Goal: Transaction & Acquisition: Purchase product/service

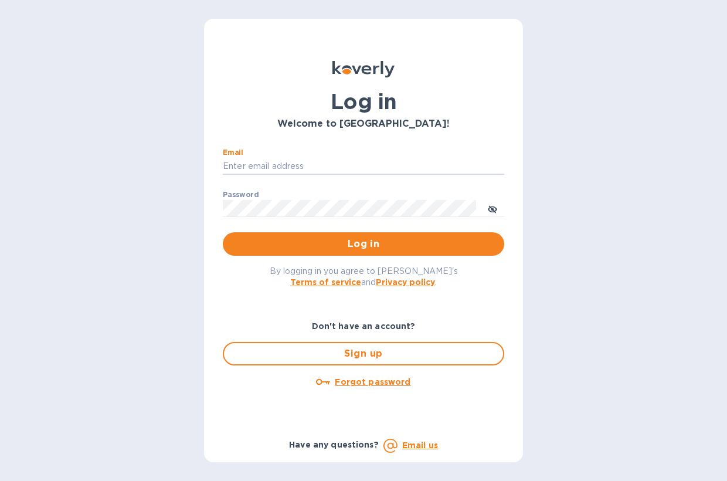
type input "[PERSON_NAME][EMAIL_ADDRESS][DOMAIN_NAME]"
click at [363, 243] on button "Log in" at bounding box center [363, 243] width 281 height 23
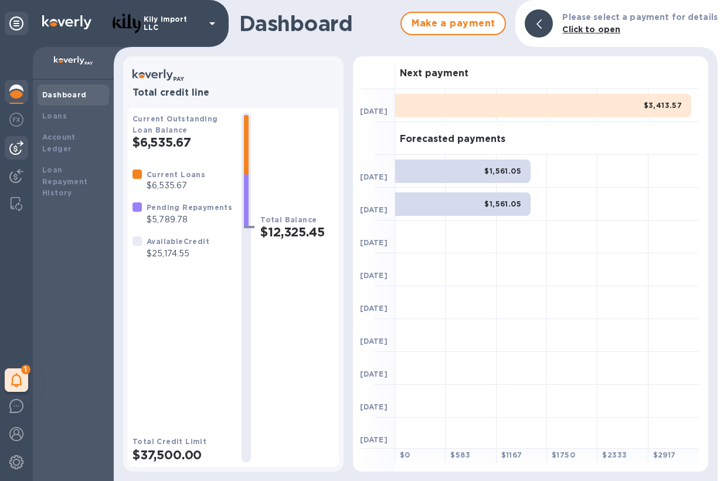
click at [16, 145] on img at bounding box center [16, 148] width 14 height 14
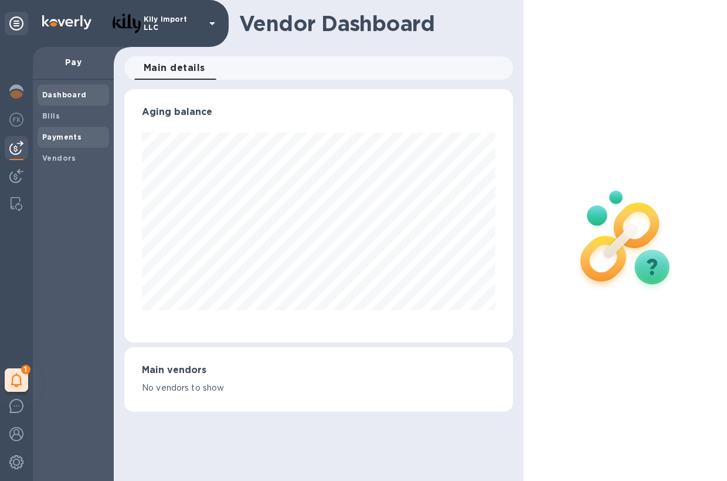
click at [66, 138] on b "Payments" at bounding box center [61, 136] width 39 height 9
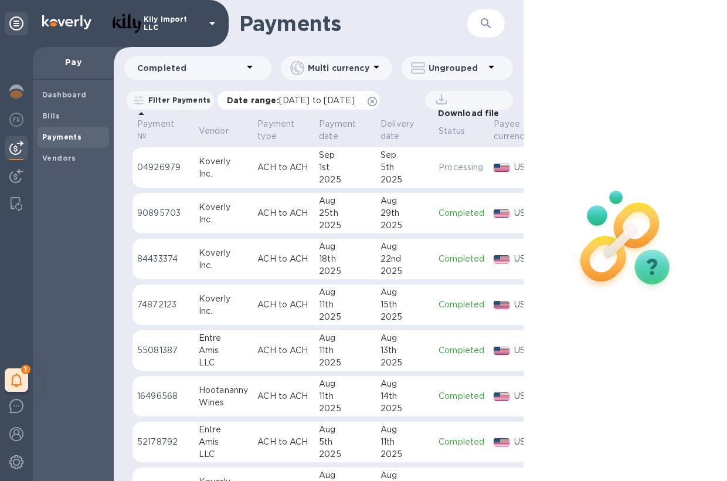
click at [377, 102] on icon at bounding box center [371, 101] width 9 height 9
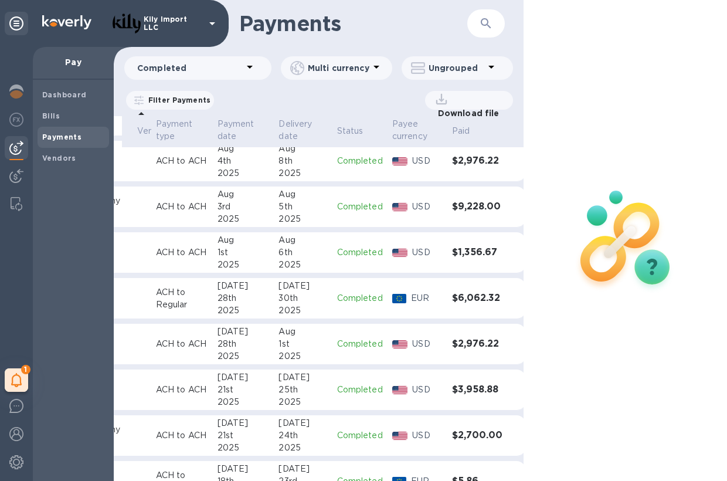
scroll to position [326, 127]
drag, startPoint x: 476, startPoint y: 248, endPoint x: 429, endPoint y: 255, distance: 48.0
click at [452, 255] on h3 "$1,356.67" at bounding box center [477, 252] width 50 height 11
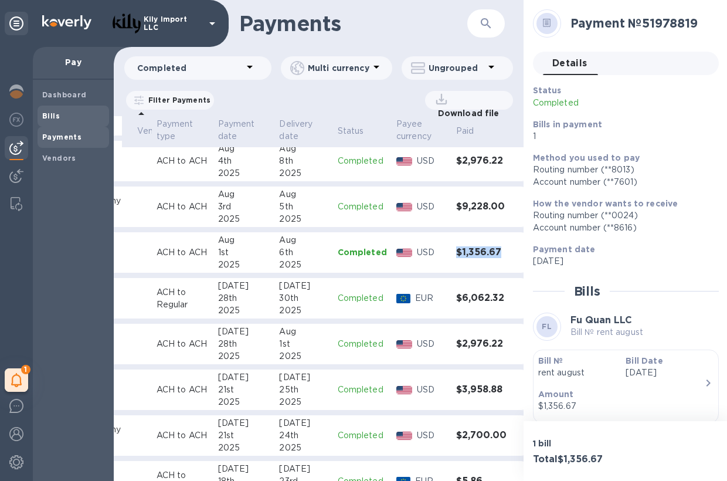
click at [58, 115] on b "Bills" at bounding box center [51, 115] width 18 height 9
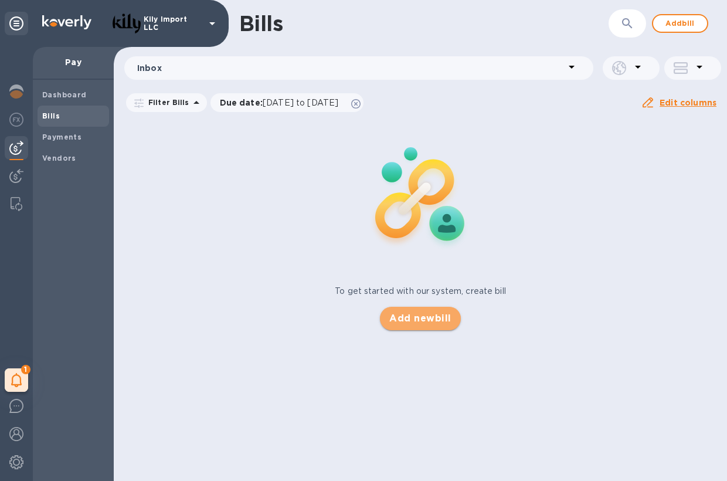
click at [421, 307] on button "Add new bill" at bounding box center [420, 317] width 80 height 23
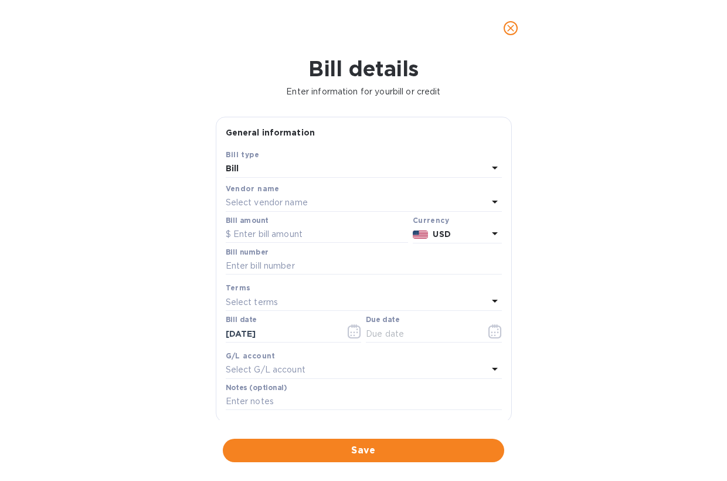
click at [319, 196] on div "Select vendor name" at bounding box center [357, 203] width 262 height 16
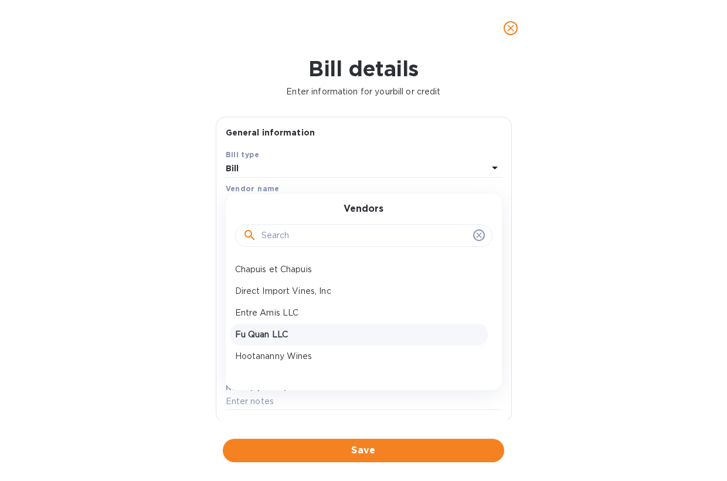
click at [300, 338] on p "Fu Quan LLC" at bounding box center [359, 334] width 248 height 12
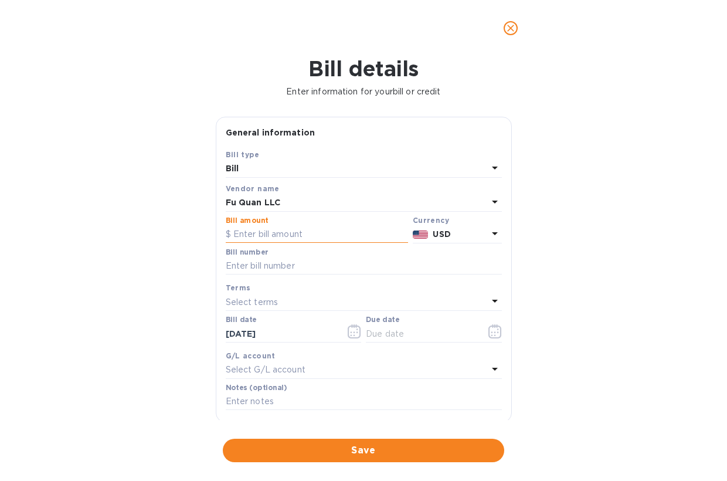
click at [297, 231] on input "text" at bounding box center [317, 235] width 182 height 18
paste input "1,356.67"
type input "1,356.67"
click at [297, 263] on input "text" at bounding box center [364, 266] width 276 height 18
type input "rent September"
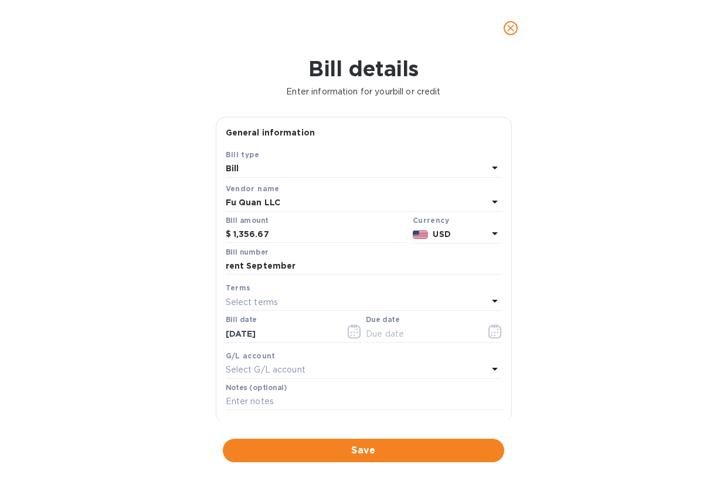
click at [353, 306] on div "Select terms" at bounding box center [357, 302] width 262 height 16
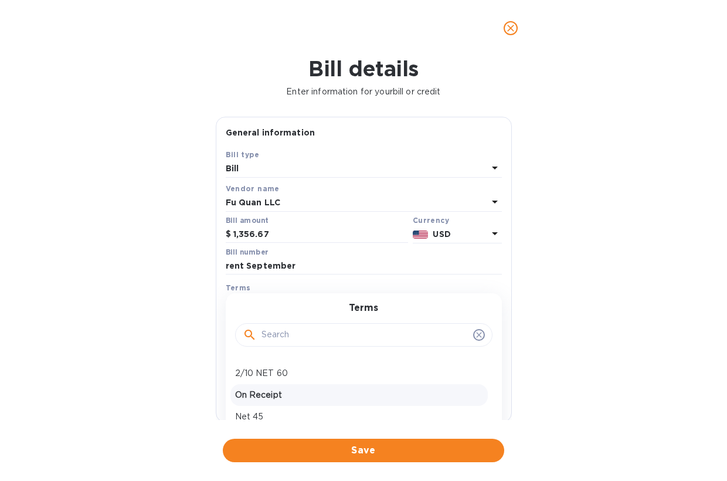
scroll to position [61, 0]
click at [281, 396] on p "On Receipt" at bounding box center [359, 395] width 248 height 12
type input "09/02/2025"
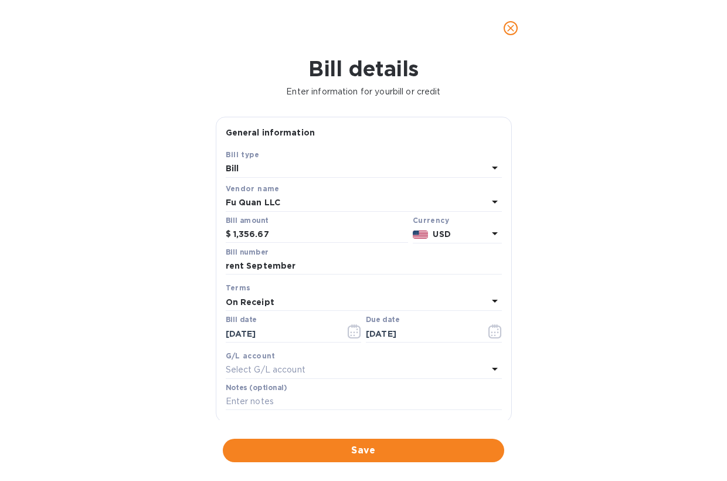
scroll to position [0, 0]
click at [365, 443] on span "Save" at bounding box center [363, 450] width 263 height 14
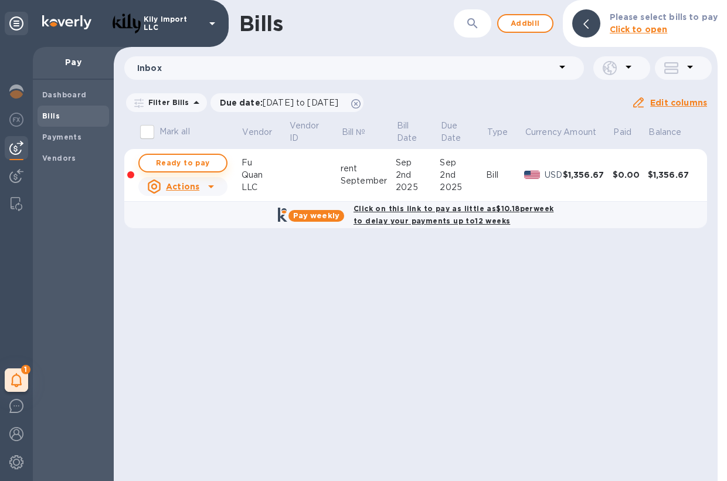
click at [212, 162] on span "Ready to pay" at bounding box center [183, 163] width 68 height 14
click at [183, 156] on span "Ready to pay" at bounding box center [183, 163] width 68 height 14
checkbox input "true"
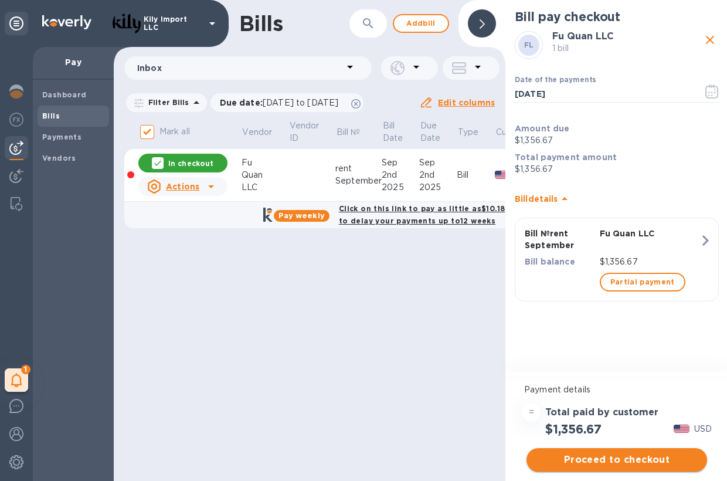
click at [611, 462] on span "Proceed to checkout" at bounding box center [617, 459] width 162 height 14
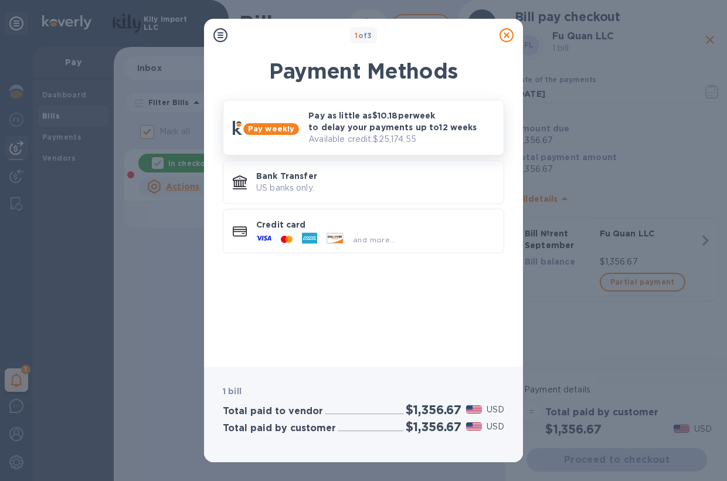
click at [360, 126] on p "Pay as little as $10.18 per week to delay your payments up to 12 weeks" at bounding box center [401, 121] width 186 height 23
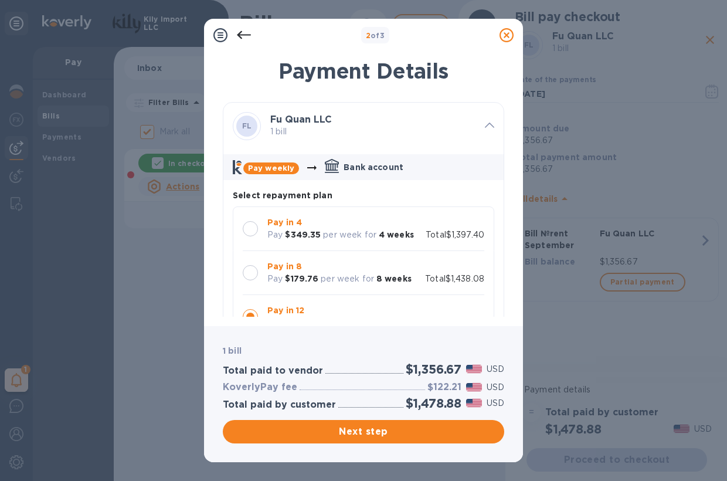
click at [241, 36] on icon at bounding box center [244, 35] width 14 height 14
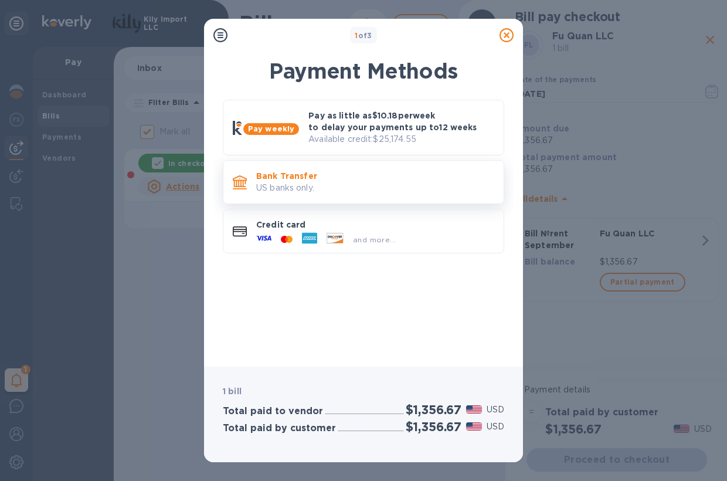
click at [308, 177] on p "Bank Transfer" at bounding box center [375, 176] width 238 height 12
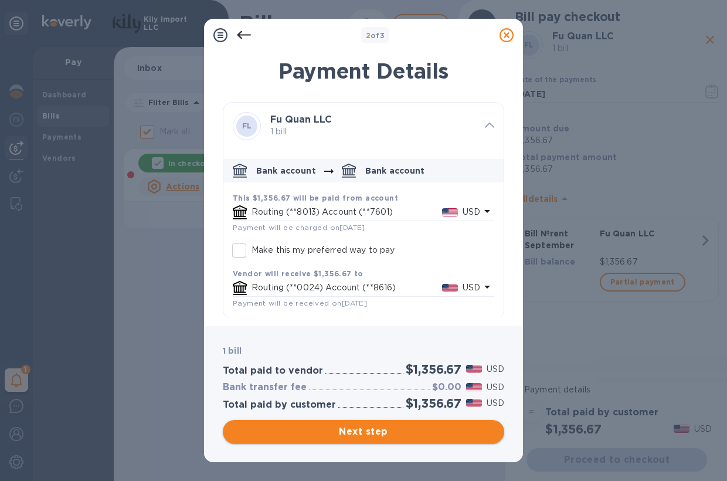
click at [363, 429] on span "Next step" at bounding box center [363, 431] width 263 height 14
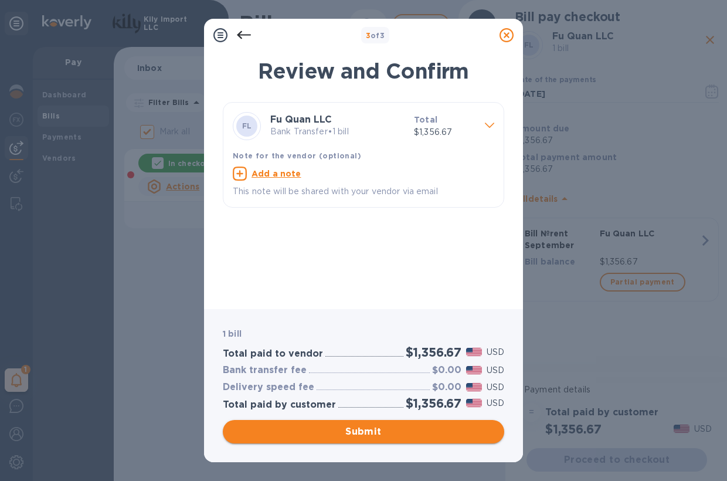
click at [381, 434] on span "Submit" at bounding box center [363, 431] width 263 height 14
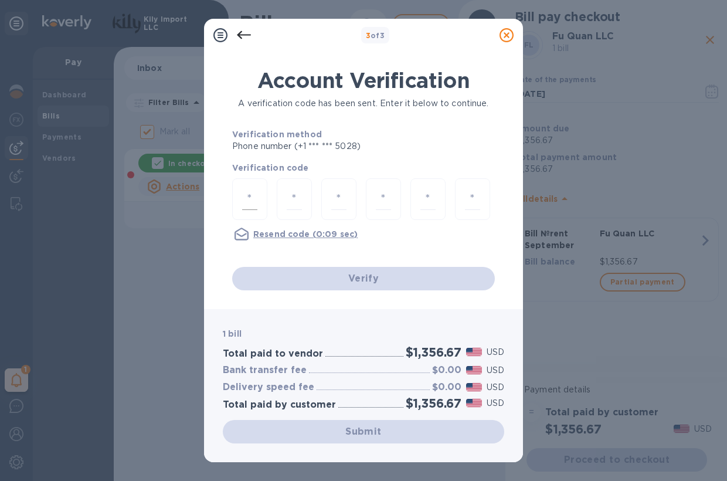
click at [250, 197] on input "number" at bounding box center [249, 199] width 15 height 22
type input "1"
type input "4"
type input "0"
type input "4"
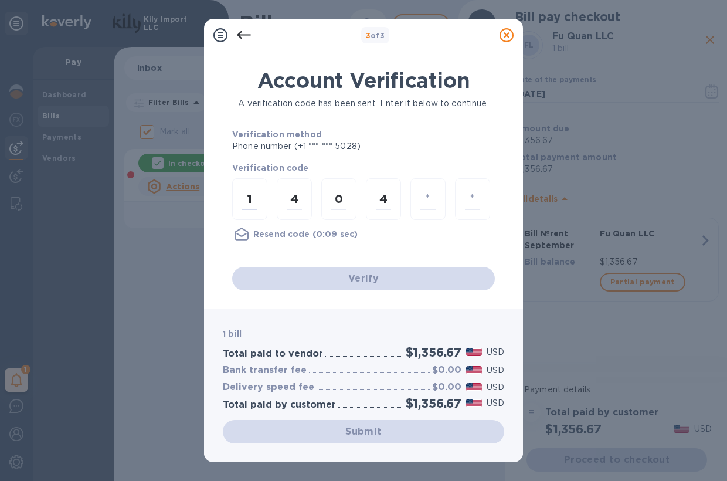
type input "7"
type input "0"
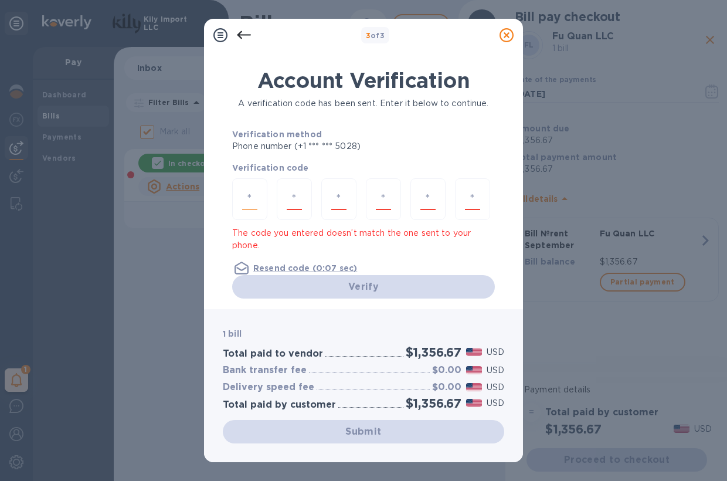
click at [254, 199] on input "number" at bounding box center [249, 199] width 15 height 22
type input "8"
type input "9"
type input "1"
type input "0"
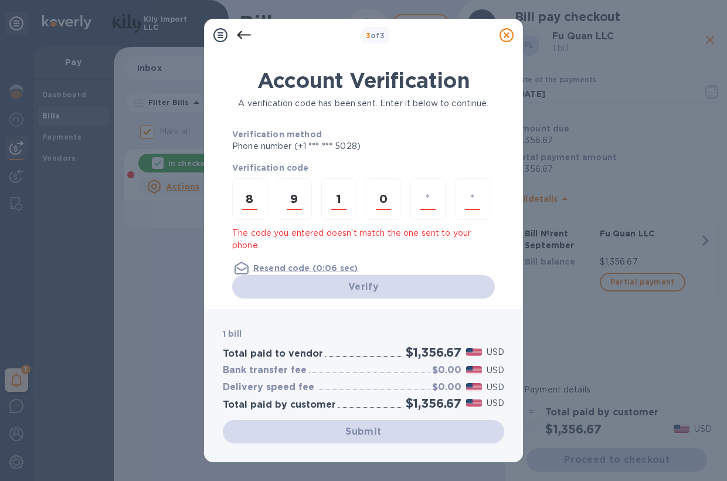
type input "3"
type input "9"
